Goal: Task Accomplishment & Management: Manage account settings

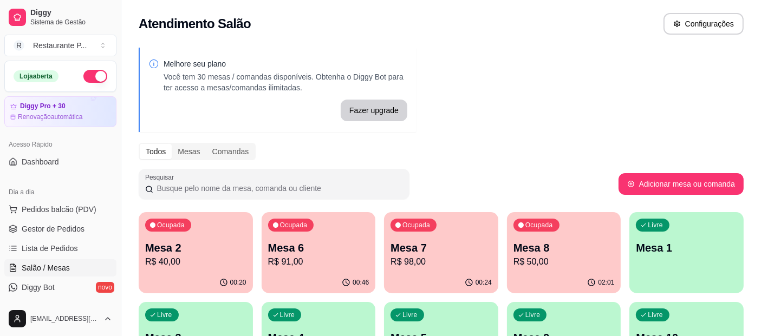
click at [70, 218] on ul "Pedidos balcão (PDV) Gestor de Pedidos Lista de Pedidos Salão / Mesas Diggy Bot…" at bounding box center [60, 258] width 112 height 115
click at [68, 224] on span "Gestor de Pedidos" at bounding box center [53, 229] width 63 height 11
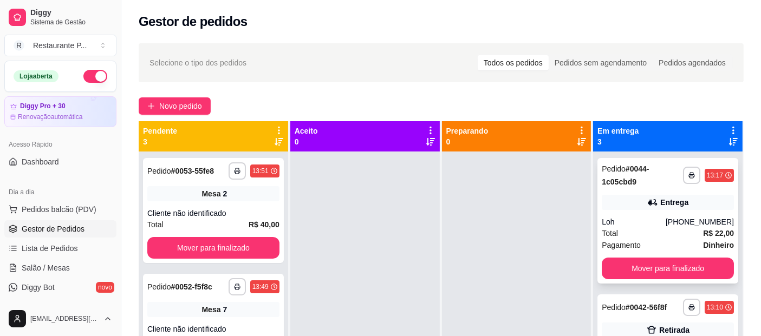
drag, startPoint x: 482, startPoint y: 184, endPoint x: 606, endPoint y: 239, distance: 135.5
click at [482, 184] on div at bounding box center [516, 320] width 149 height 336
click at [648, 267] on button "Mover para finalizado" at bounding box center [668, 268] width 128 height 21
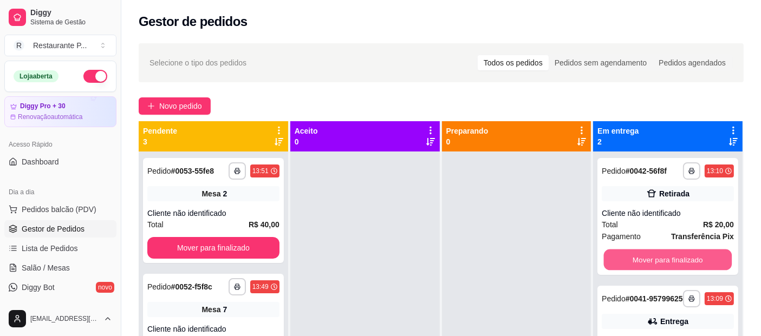
click at [648, 267] on button "Mover para finalizado" at bounding box center [668, 260] width 128 height 21
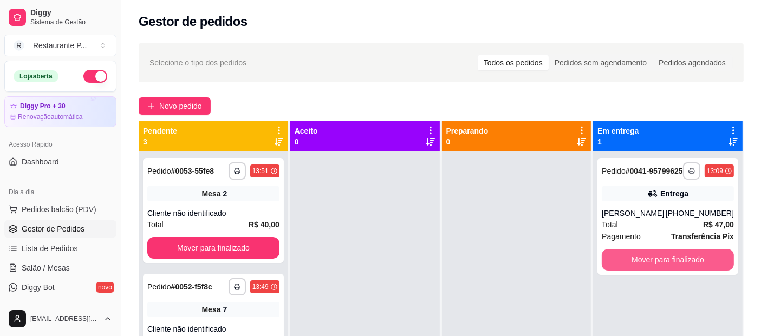
click at [646, 263] on button "Mover para finalizado" at bounding box center [668, 260] width 132 height 22
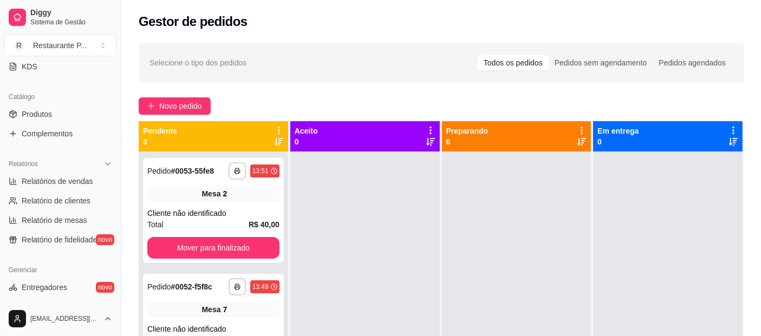
scroll to position [264, 0]
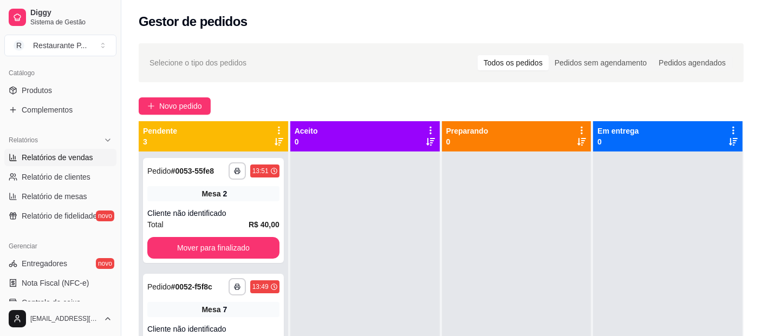
click at [66, 158] on span "Relatórios de vendas" at bounding box center [57, 157] width 71 height 11
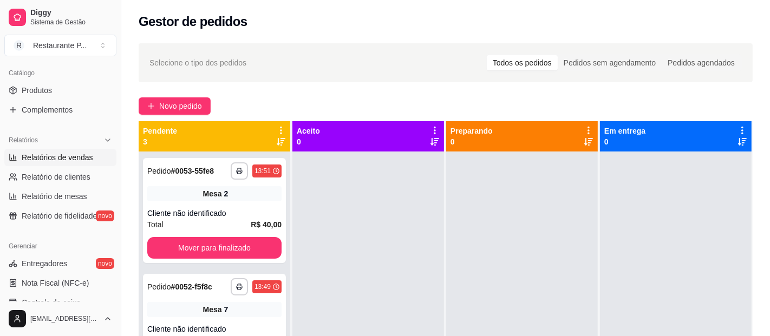
select select "ALL"
select select "0"
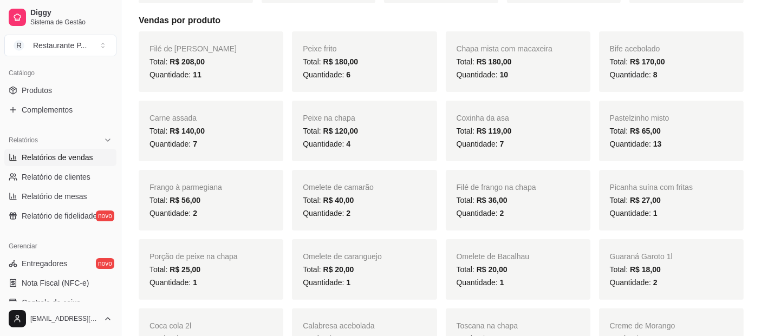
scroll to position [217, 0]
click at [653, 247] on div "Guaraná Garoto 1l Total: R$ 18,00 Quantidade: 2" at bounding box center [671, 268] width 145 height 61
click at [529, 226] on div "Filé de frango na chapa Total: R$ 36,00 Quantidade: 2" at bounding box center [518, 199] width 145 height 61
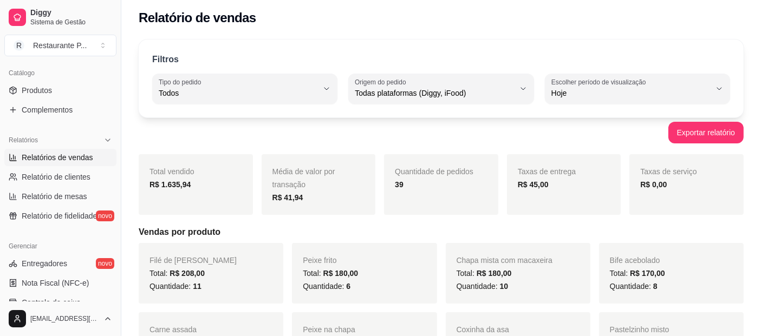
scroll to position [2, 0]
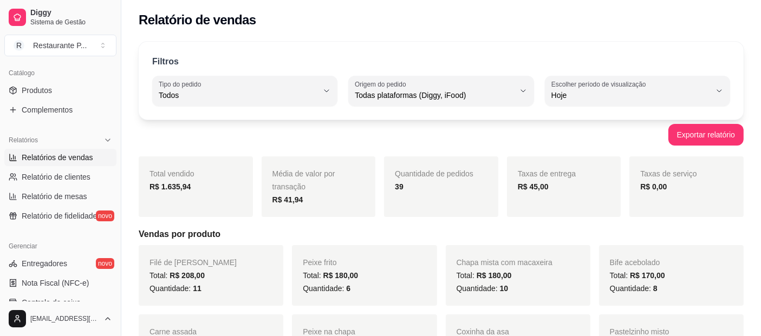
drag, startPoint x: 473, startPoint y: 27, endPoint x: 689, endPoint y: 4, distance: 217.2
click at [689, 4] on div "Relatório de vendas" at bounding box center [440, 16] width 639 height 37
